Goal: Find contact information: Find contact information

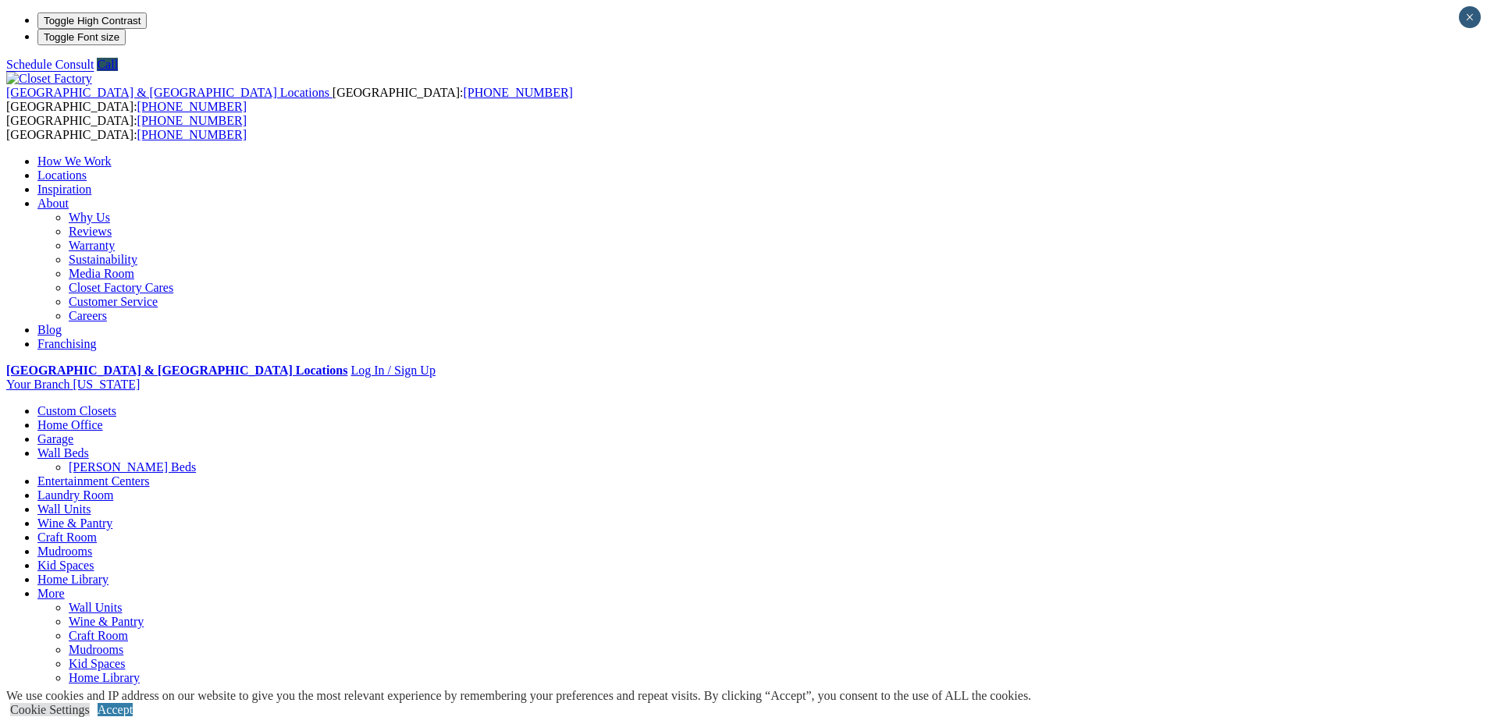
click at [110, 211] on link "Why Us" at bounding box center [89, 217] width 41 height 13
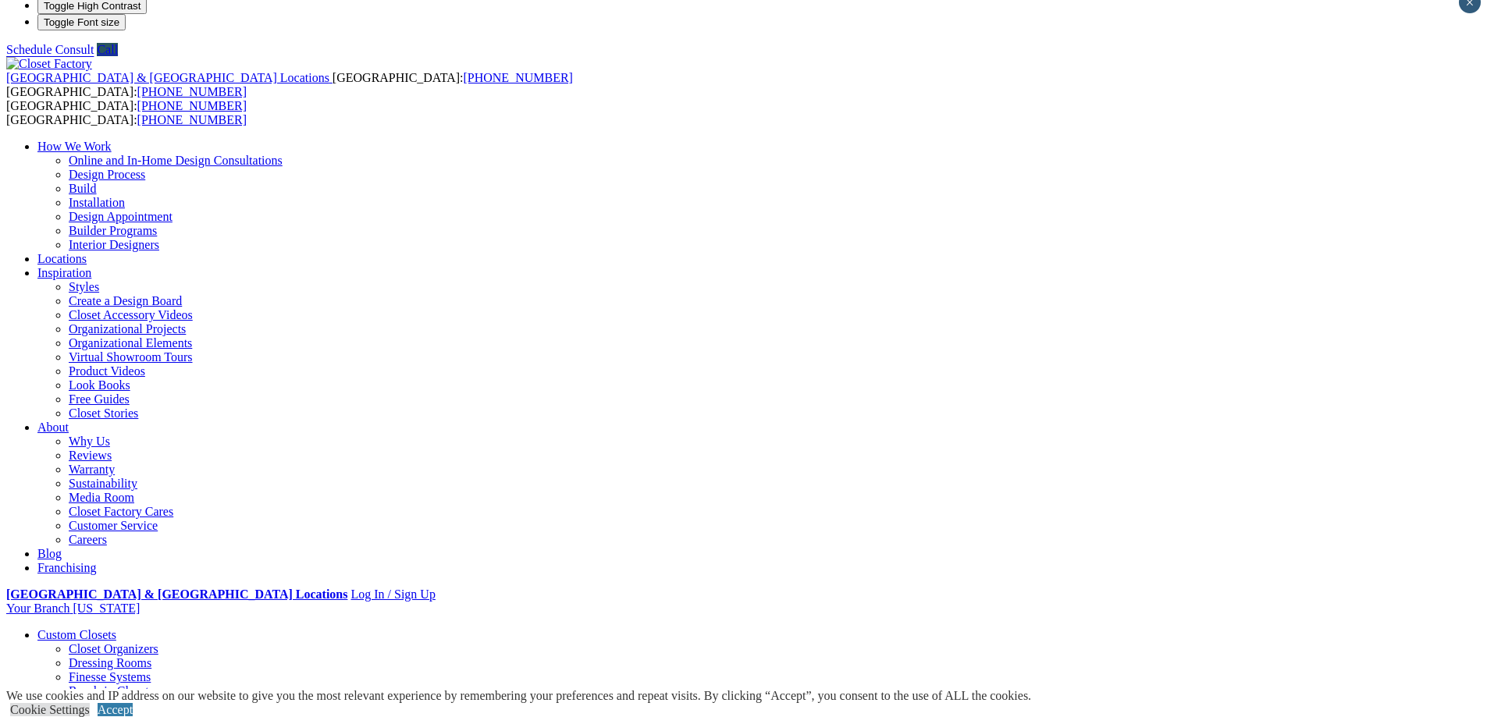
scroll to position [11, 0]
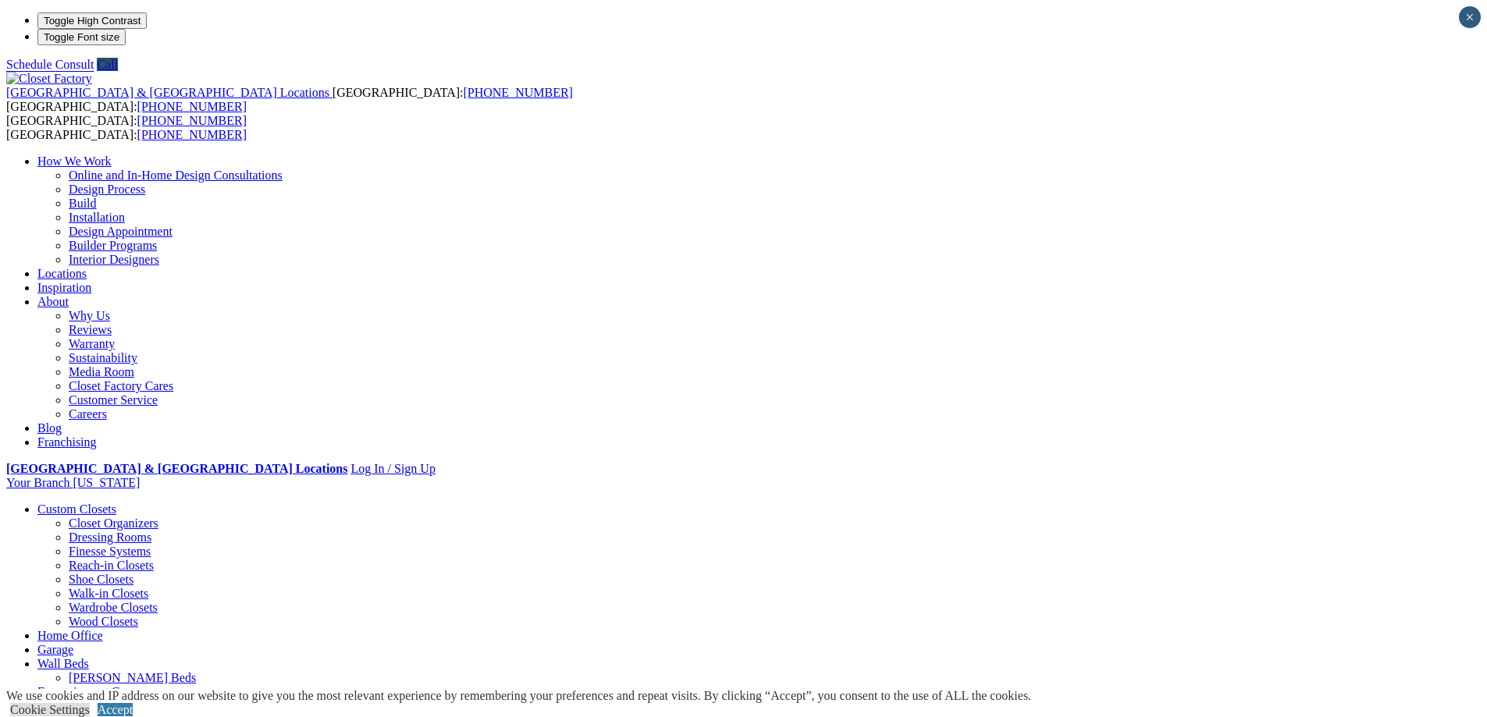
click at [87, 267] on link "Locations" at bounding box center [61, 273] width 49 height 13
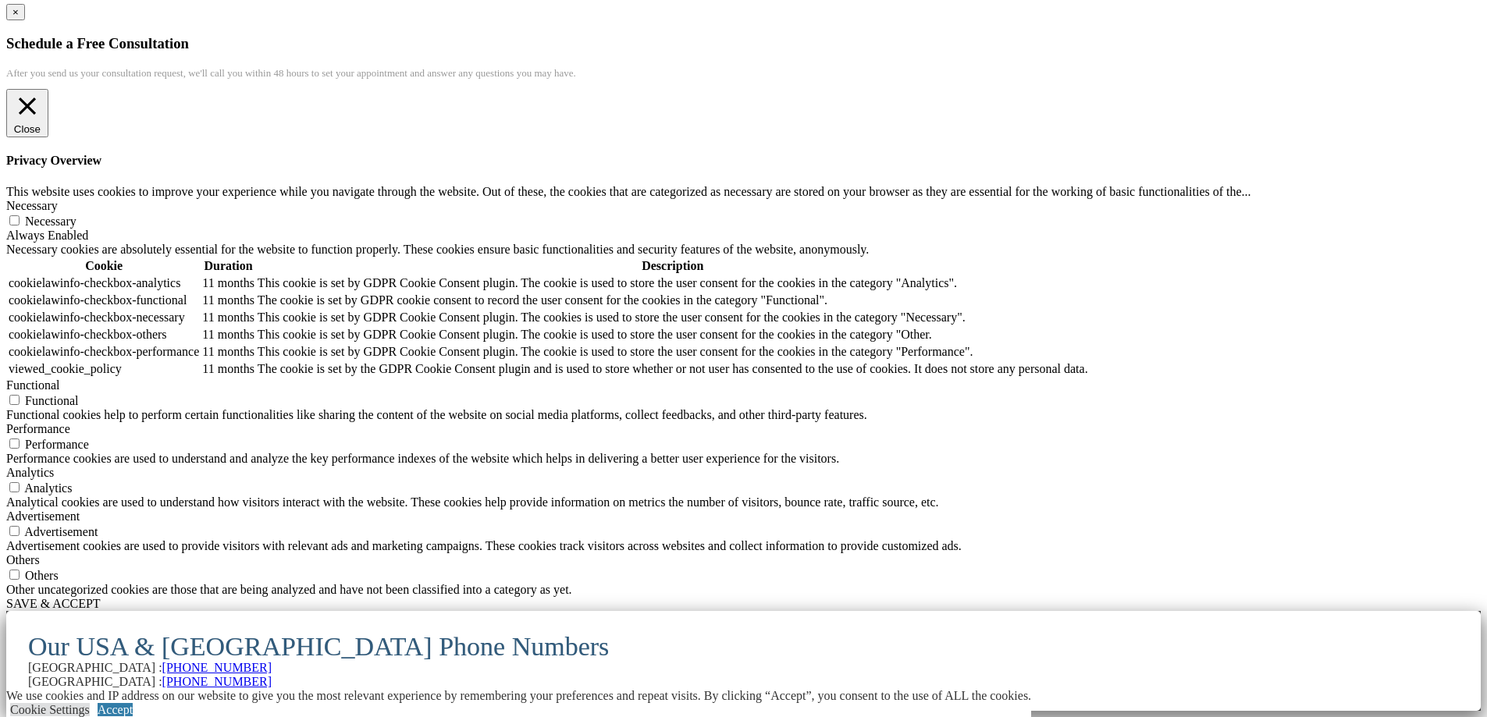
scroll to position [13892, 0]
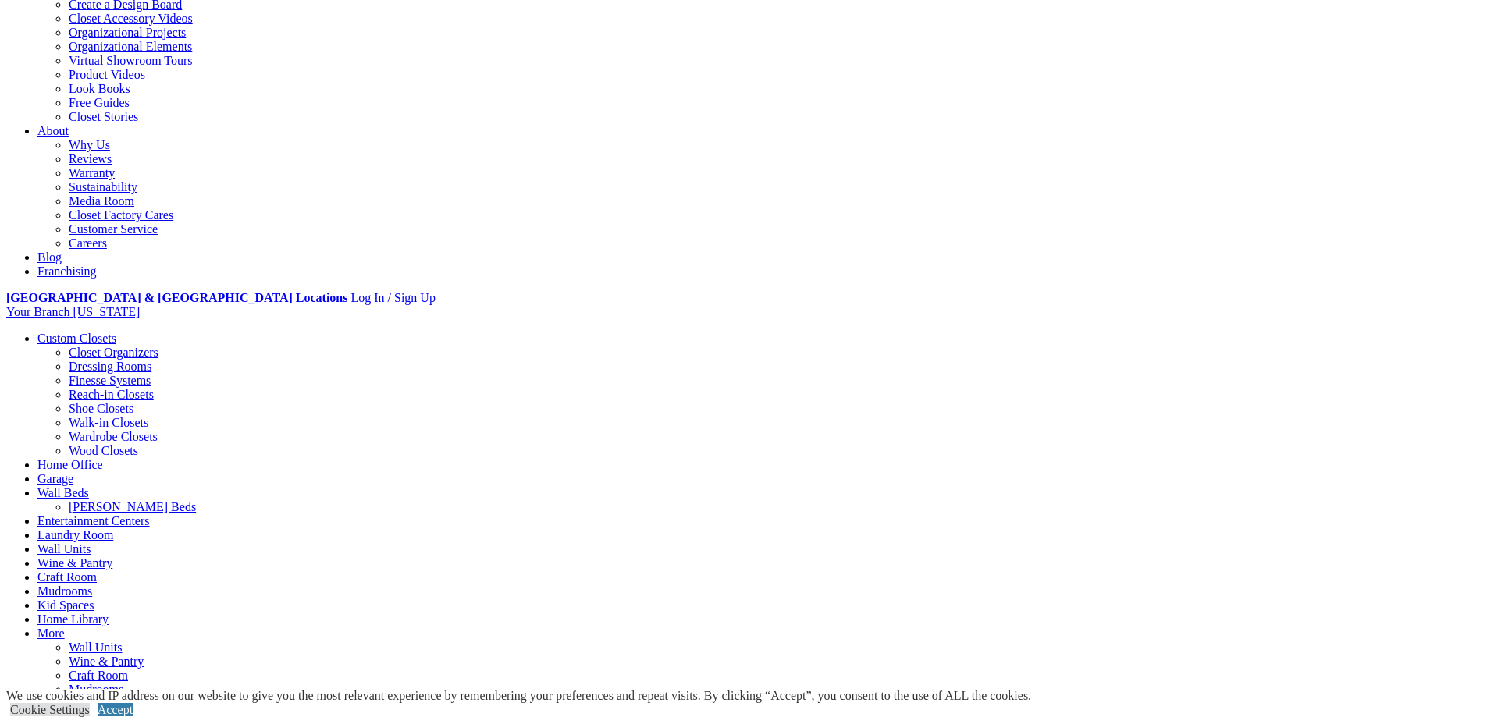
scroll to position [312, 0]
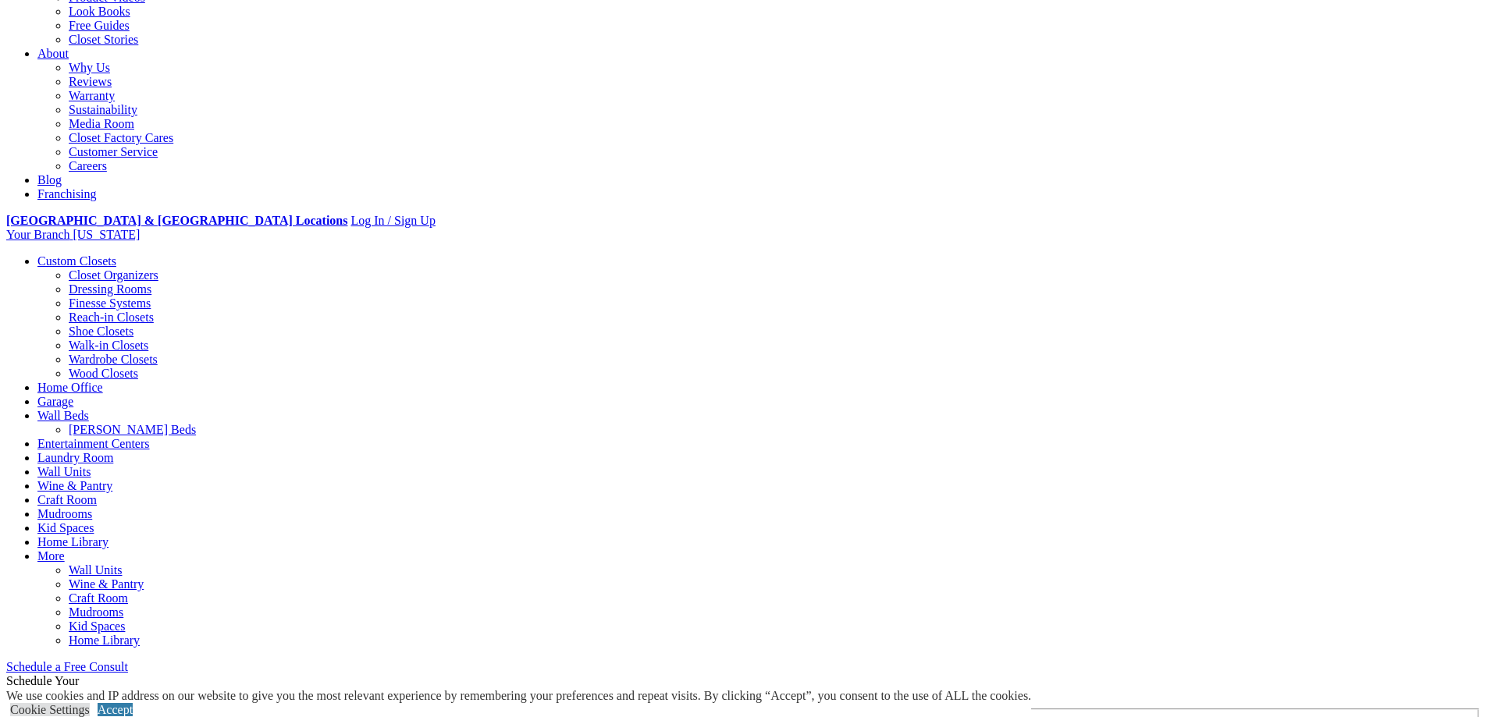
scroll to position [389, 0]
